Goal: Information Seeking & Learning: Learn about a topic

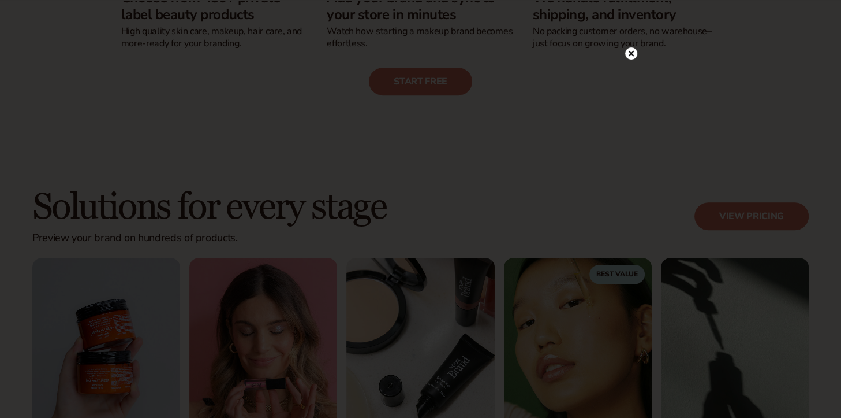
scroll to position [635, 0]
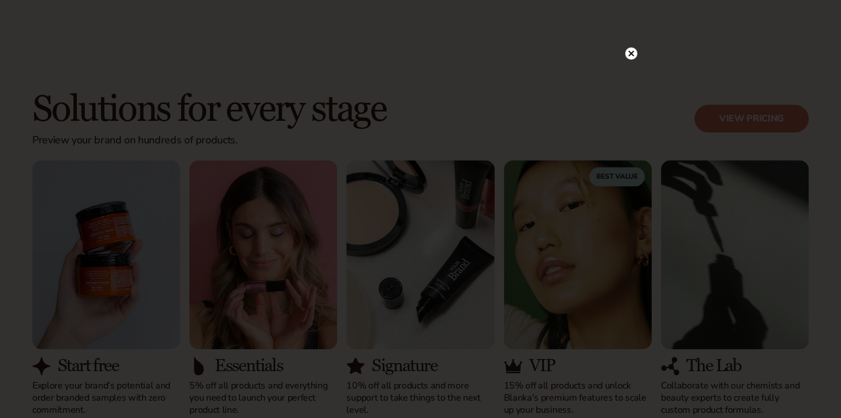
click at [630, 55] on icon at bounding box center [631, 54] width 6 height 6
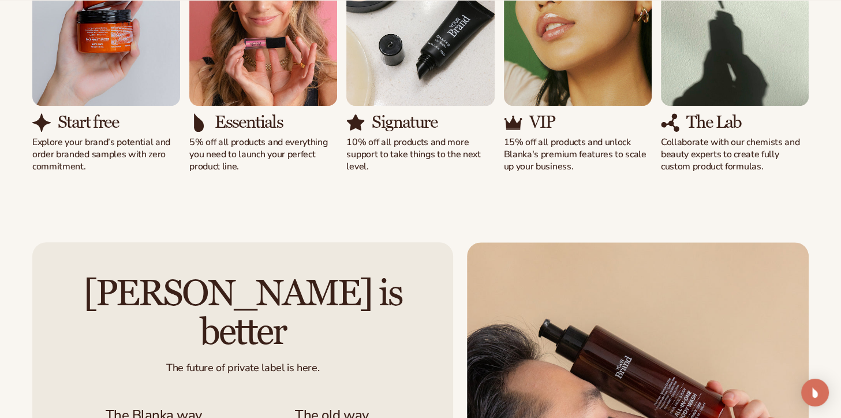
scroll to position [809, 0]
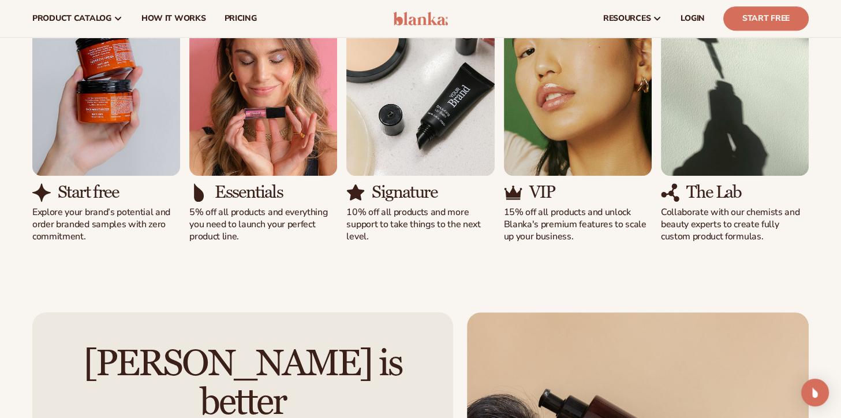
click at [735, 182] on div "The Lab Collaborate with our chemists and beauty experts to create fully custom…" at bounding box center [735, 114] width 148 height 255
click at [725, 187] on h3 "The Lab" at bounding box center [714, 191] width 55 height 19
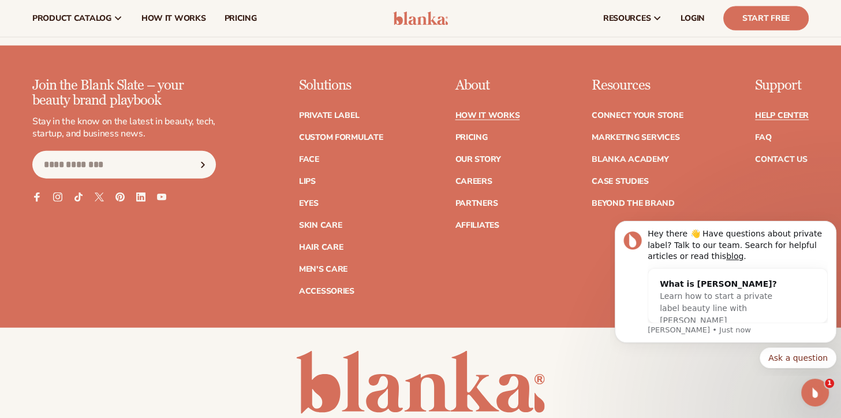
scroll to position [2566, 0]
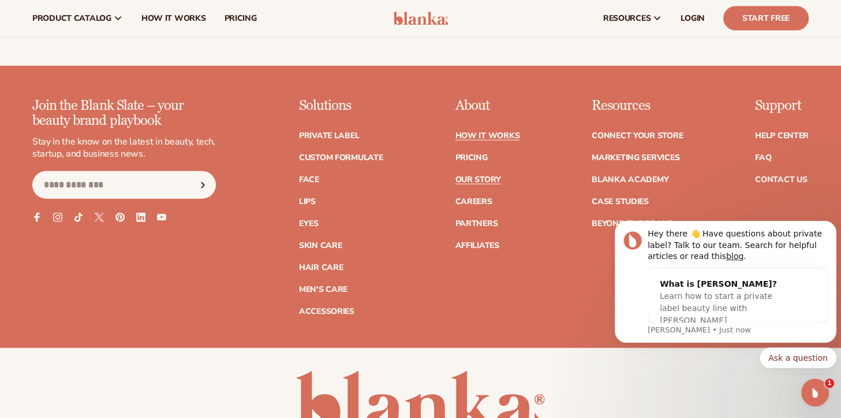
click at [473, 176] on link "Our Story" at bounding box center [478, 180] width 46 height 8
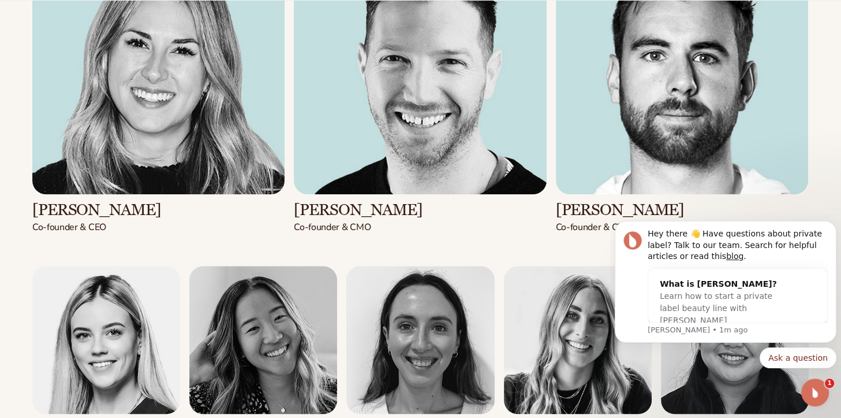
scroll to position [1328, 0]
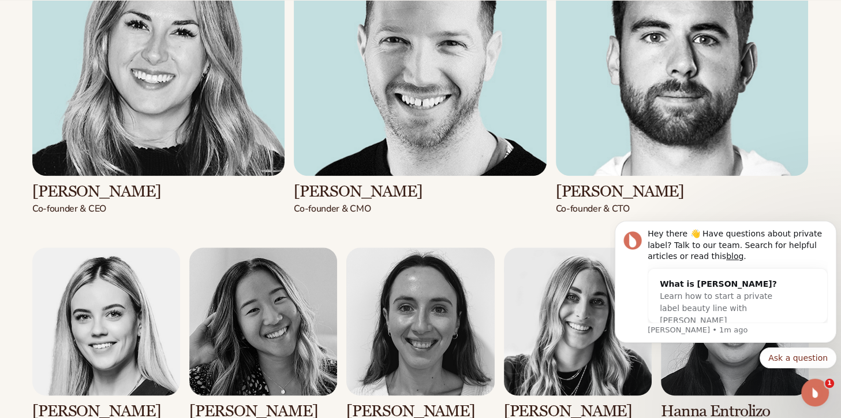
click at [174, 94] on img at bounding box center [158, 49] width 252 height 252
click at [91, 198] on h3 "Kaylee Lieffers" at bounding box center [158, 191] width 252 height 18
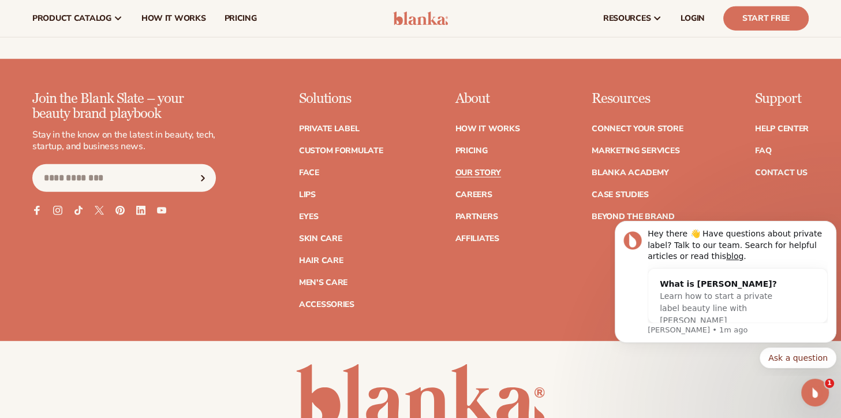
scroll to position [3097, 0]
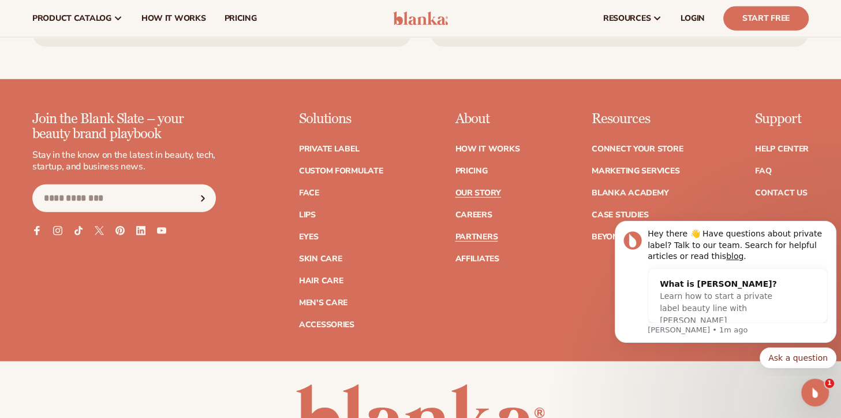
click at [476, 233] on link "Partners" at bounding box center [476, 237] width 43 height 8
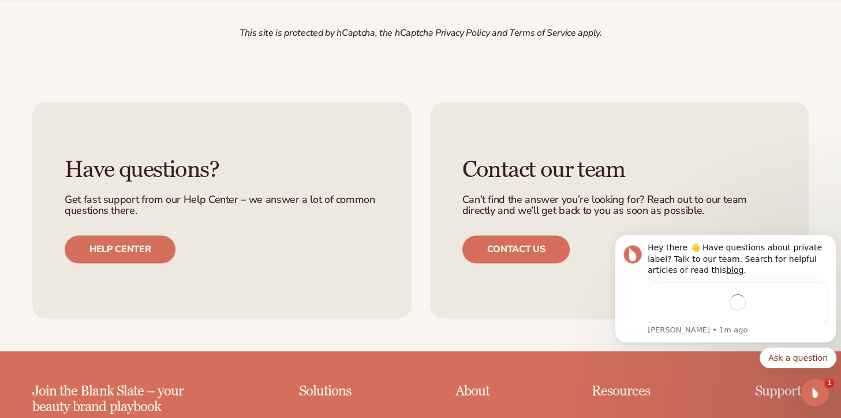
scroll to position [1848, 0]
